Goal: Use online tool/utility: Use online tool/utility

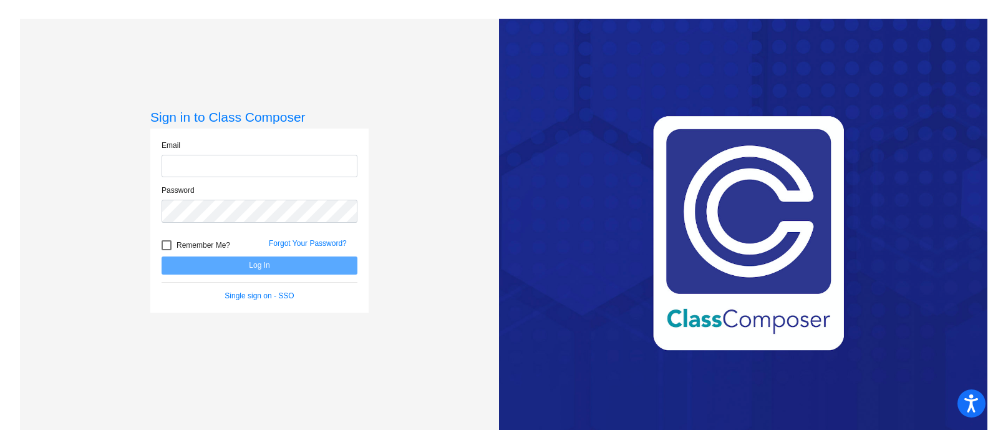
click at [0, 429] on com-1password-button at bounding box center [0, 430] width 0 height 0
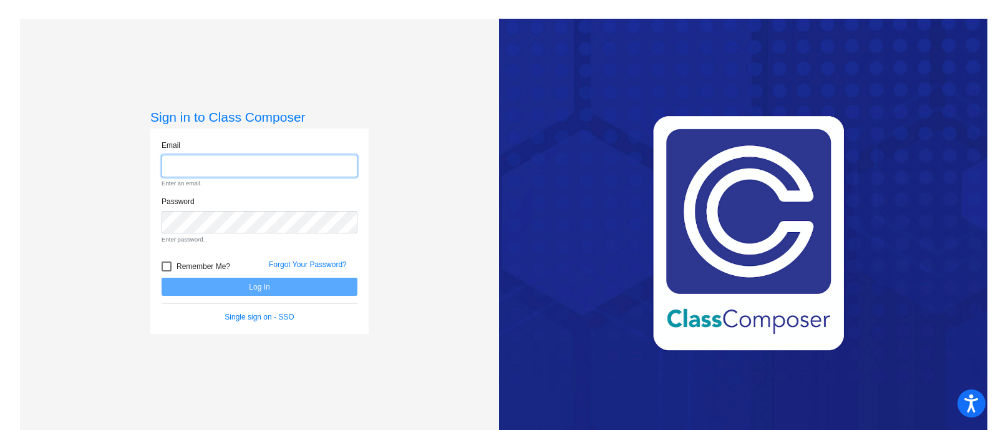
type input "[EMAIL_ADDRESS][DOMAIN_NAME]"
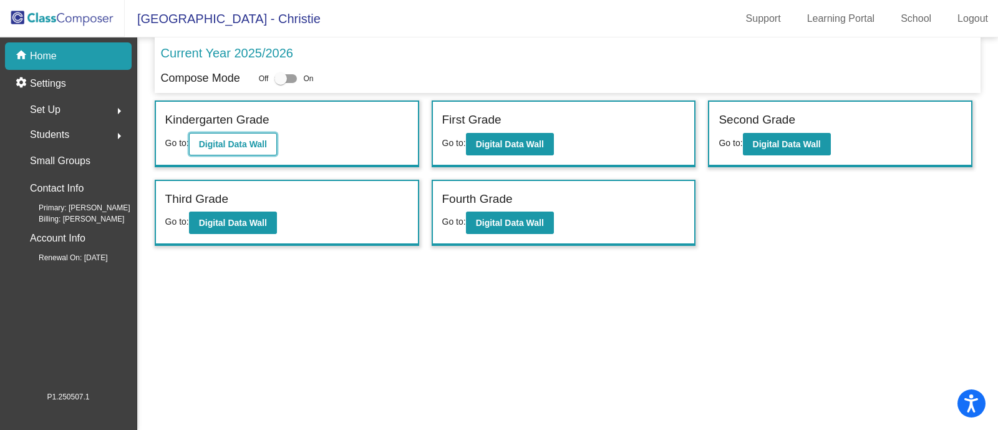
click at [226, 145] on b "Digital Data Wall" at bounding box center [233, 144] width 68 height 10
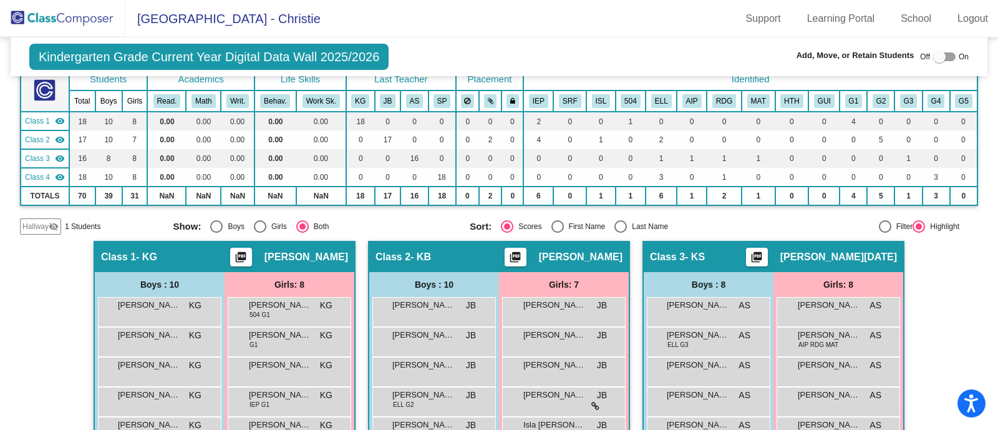
scroll to position [78, 0]
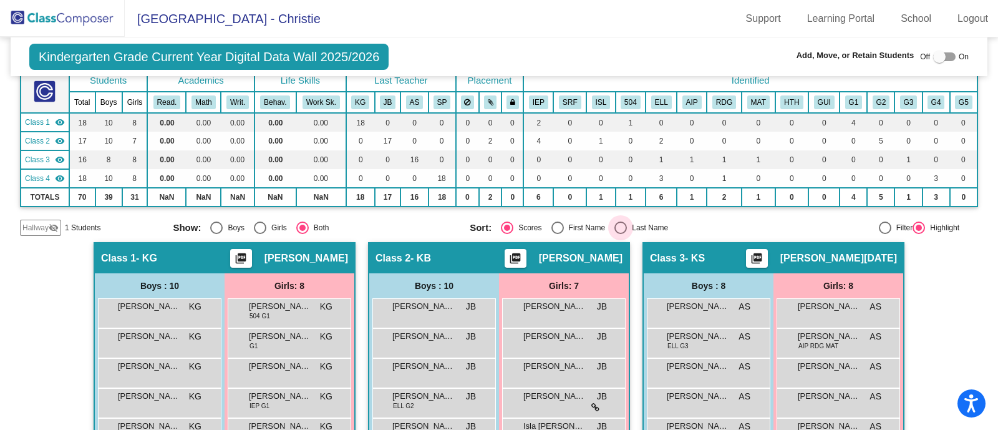
click at [619, 226] on div "Select an option" at bounding box center [620, 227] width 12 height 12
click at [620, 234] on input "Last Name" at bounding box center [620, 234] width 1 height 1
radio input "true"
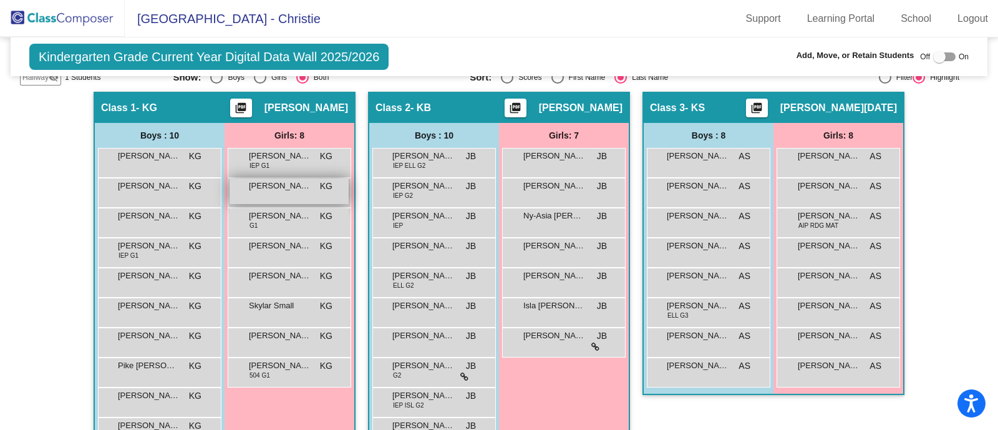
scroll to position [0, 0]
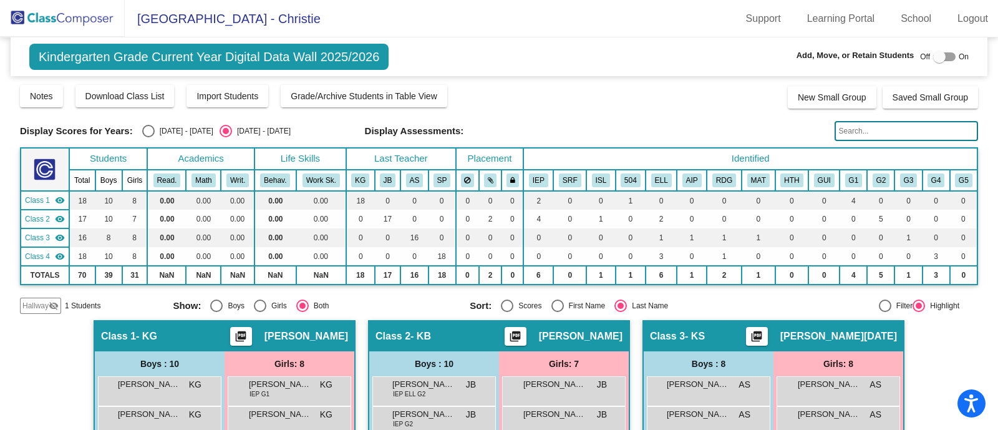
click at [36, 307] on span "Hallway" at bounding box center [35, 305] width 26 height 11
